Goal: Information Seeking & Learning: Compare options

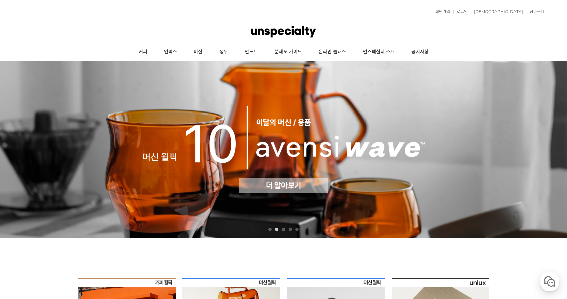
click at [200, 52] on link "머신" at bounding box center [197, 51] width 25 height 17
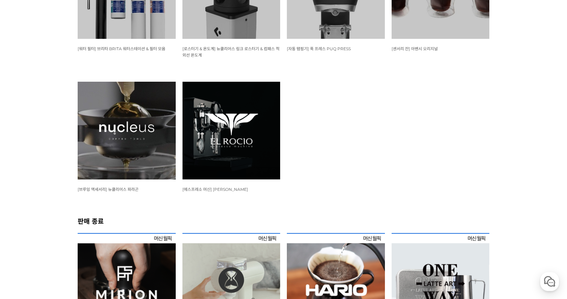
scroll to position [778, 0]
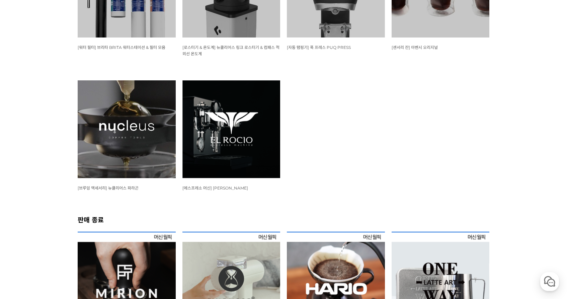
click at [137, 112] on img at bounding box center [127, 129] width 98 height 98
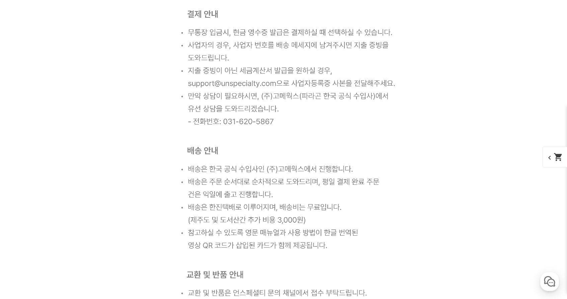
scroll to position [8350, 0]
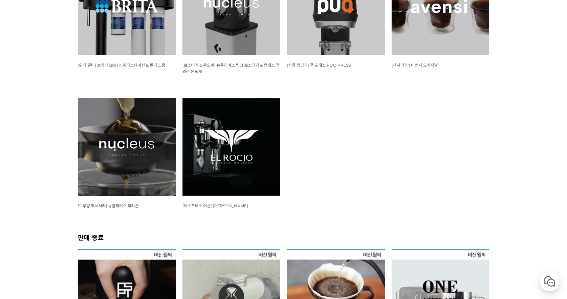
scroll to position [764, 0]
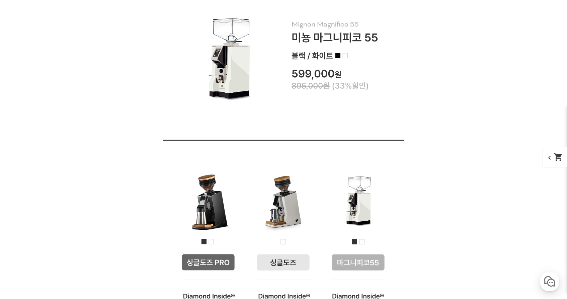
scroll to position [1309, 0]
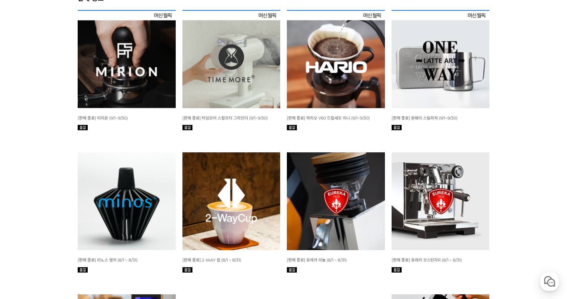
scroll to position [1031, 0]
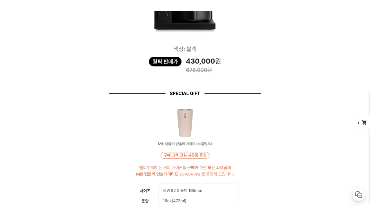
scroll to position [1281, 0]
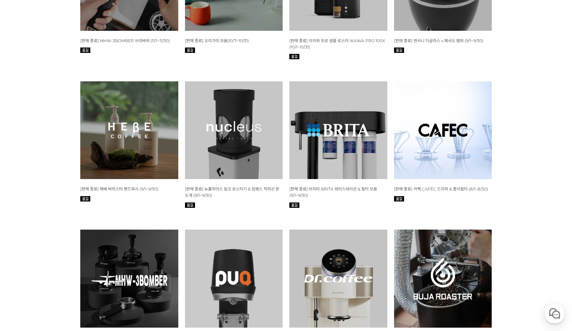
scroll to position [1939, 0]
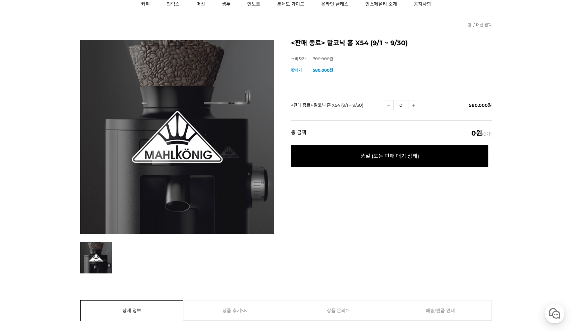
scroll to position [78, 0]
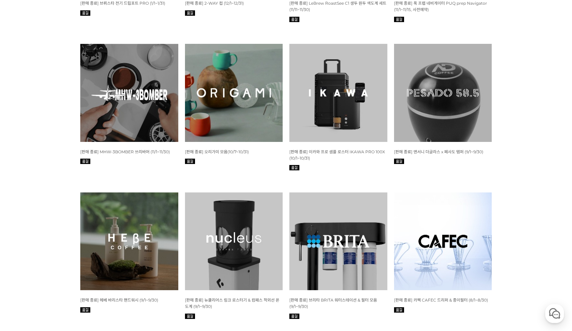
scroll to position [1828, 0]
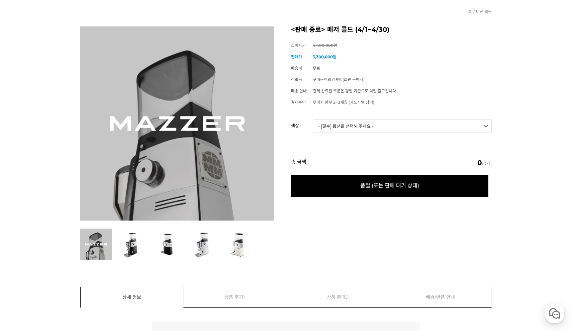
scroll to position [62, 0]
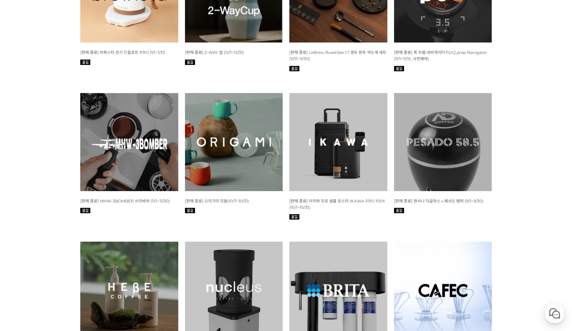
scroll to position [1781, 0]
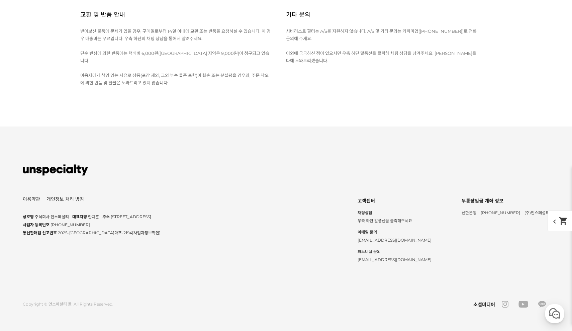
scroll to position [8004, 0]
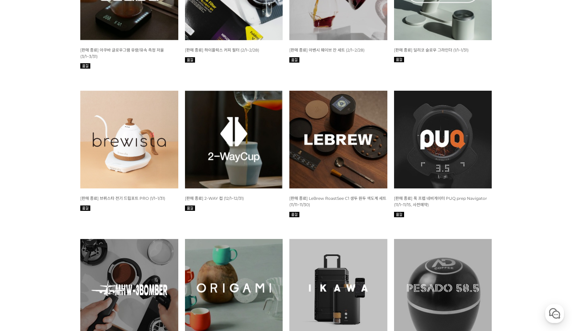
scroll to position [1636, 0]
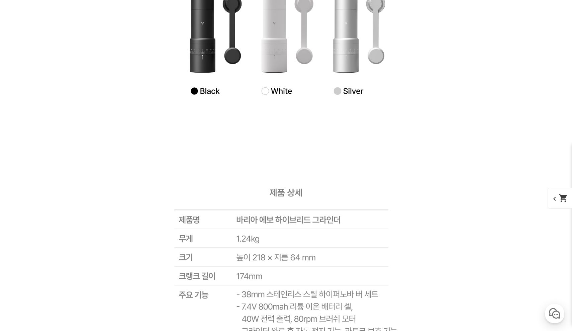
scroll to position [5474, 0]
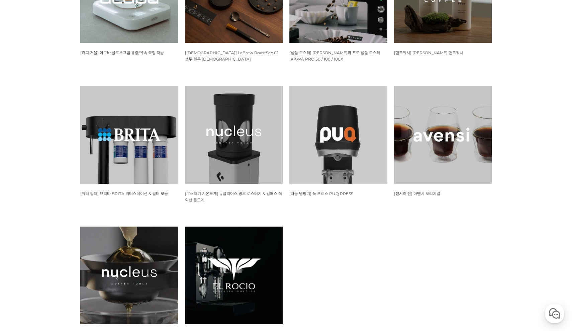
scroll to position [635, 0]
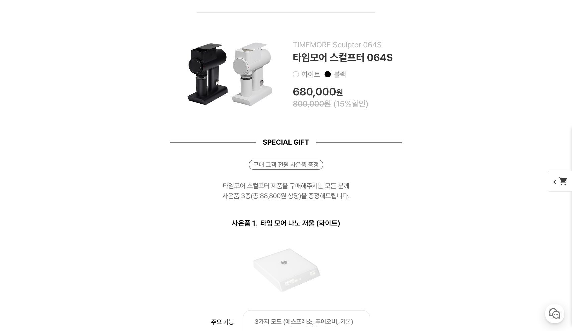
scroll to position [947, 0]
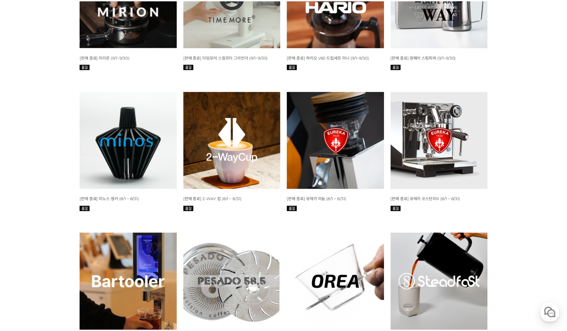
scroll to position [1065, 0]
